Goal: Use online tool/utility: Use online tool/utility

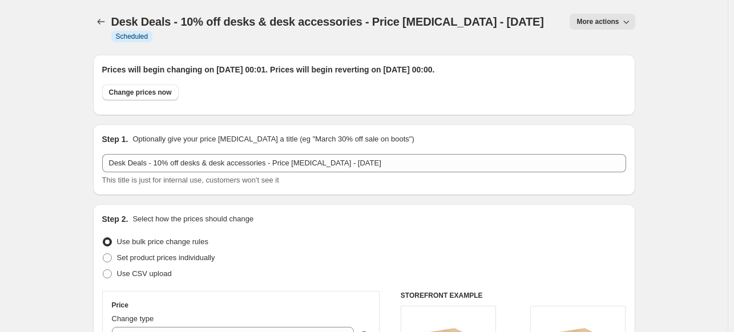
select select "percentage"
select select "collection"
